Goal: Find contact information: Find contact information

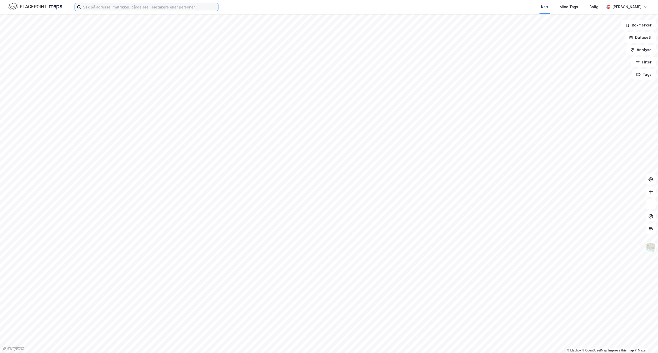
click at [91, 8] on input at bounding box center [149, 7] width 137 height 8
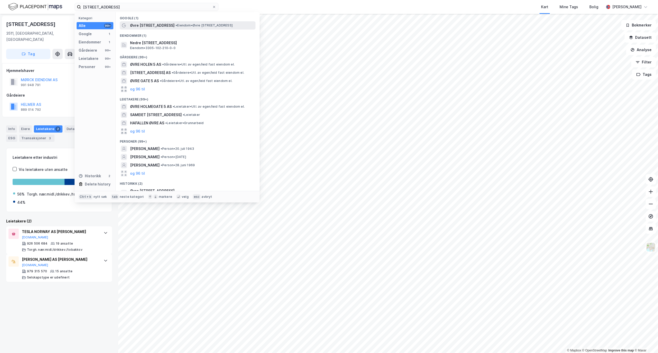
click at [179, 26] on span "• Eiendom • [STREET_ADDRESS]" at bounding box center [204, 25] width 57 height 4
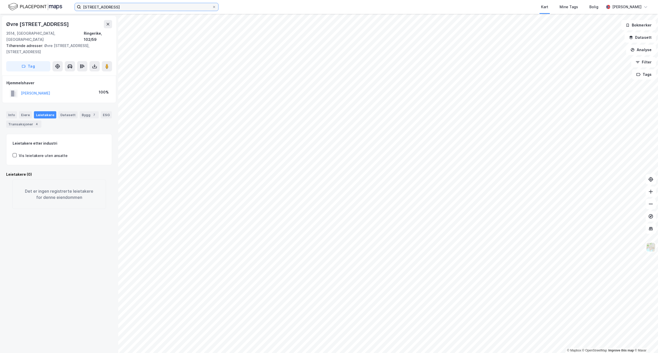
click at [123, 6] on input "[STREET_ADDRESS]" at bounding box center [146, 7] width 131 height 8
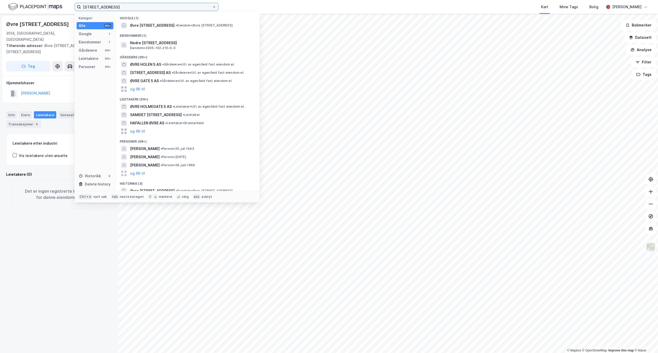
paste input "vre [STREET_ADDRESS]"
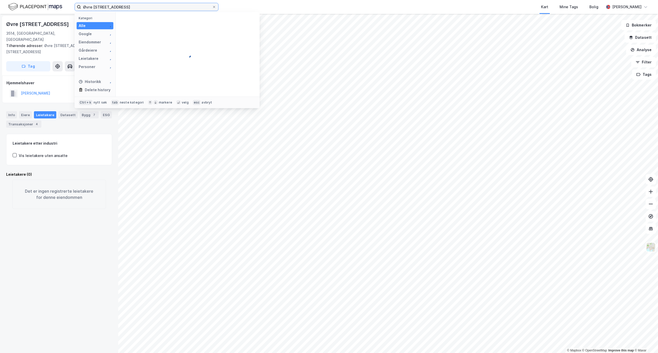
type input "Øvre [STREET_ADDRESS]"
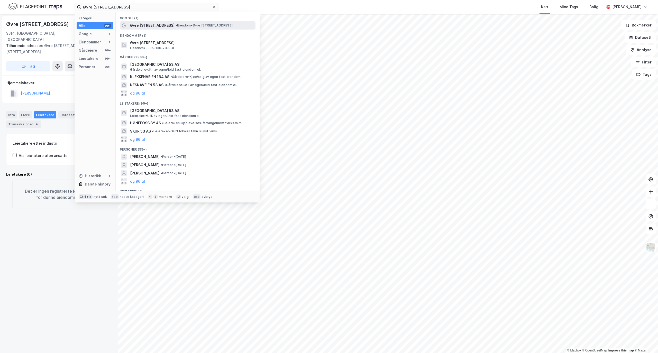
click at [162, 28] on span "Øvre [STREET_ADDRESS]" at bounding box center [152, 25] width 44 height 6
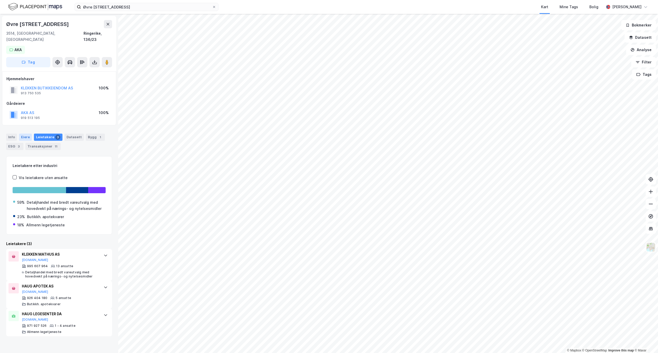
click at [25, 134] on div "Eiere" at bounding box center [25, 137] width 13 height 7
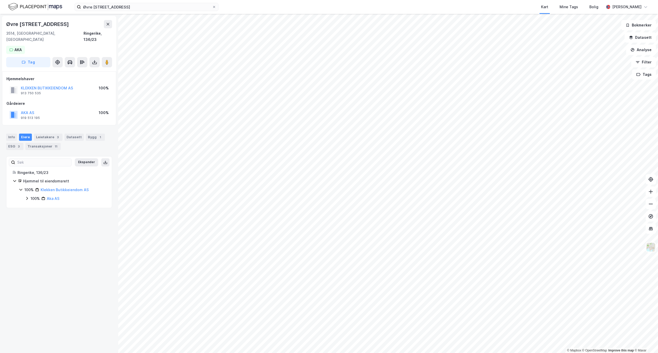
click at [21, 188] on icon at bounding box center [21, 190] width 4 height 4
click at [20, 188] on icon at bounding box center [21, 189] width 2 height 3
click at [81, 188] on link "Klekken Butikkeiendom AS" at bounding box center [65, 190] width 48 height 4
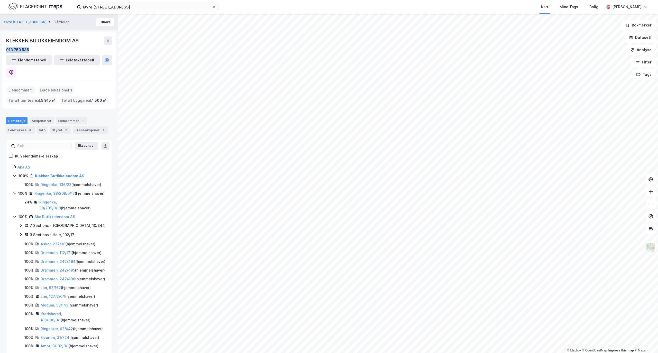
drag, startPoint x: 38, startPoint y: 50, endPoint x: 5, endPoint y: 49, distance: 33.0
click at [5, 49] on div "KLEKKEN BUTIKKEIENDOM AS 913 750 535 Eiendomstabell Leietakertabell" at bounding box center [59, 56] width 114 height 49
copy div "913 750 535"
